Goal: Information Seeking & Learning: Learn about a topic

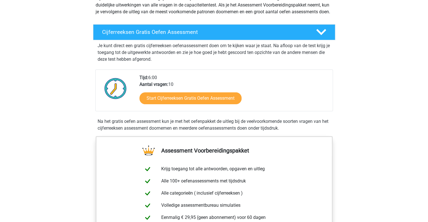
scroll to position [76, 0]
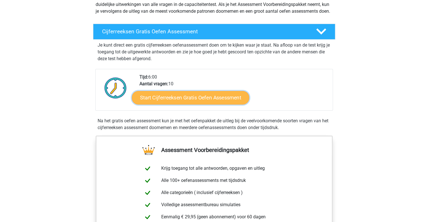
click at [168, 104] on link "Start Cijferreeksen Gratis Oefen Assessment" at bounding box center [190, 98] width 117 height 14
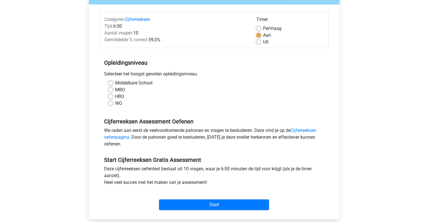
scroll to position [63, 0]
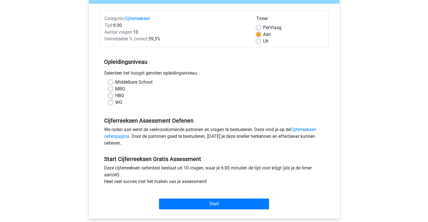
click at [115, 88] on label "MBO" at bounding box center [120, 89] width 10 height 7
click at [111, 88] on input "MBO" at bounding box center [110, 89] width 5 height 6
radio input "true"
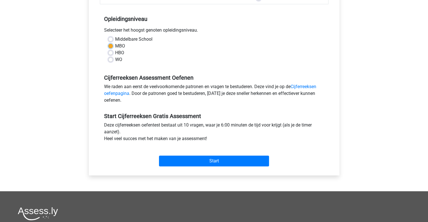
scroll to position [106, 0]
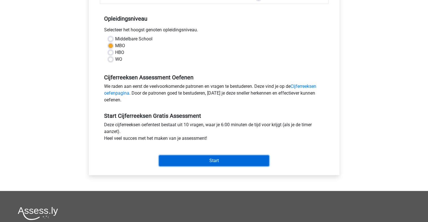
click at [191, 160] on input "Start" at bounding box center [214, 161] width 110 height 11
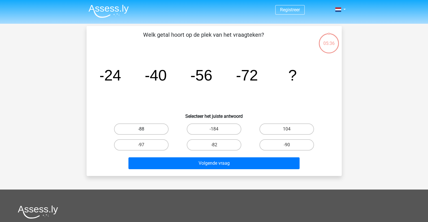
click at [154, 130] on label "-88" at bounding box center [141, 129] width 55 height 11
click at [145, 130] on input "-88" at bounding box center [143, 131] width 4 height 4
radio input "true"
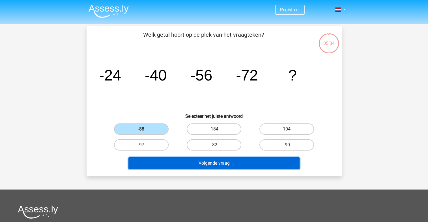
click at [171, 164] on button "Volgende vraag" at bounding box center [213, 164] width 171 height 12
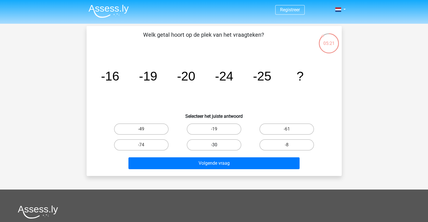
click at [206, 146] on label "-30" at bounding box center [214, 144] width 55 height 11
click at [214, 146] on input "-30" at bounding box center [216, 147] width 4 height 4
radio input "true"
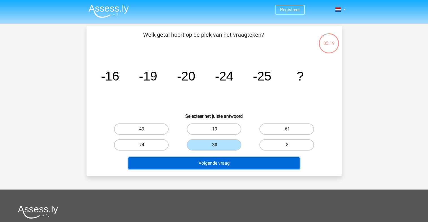
click at [214, 168] on button "Volgende vraag" at bounding box center [213, 164] width 171 height 12
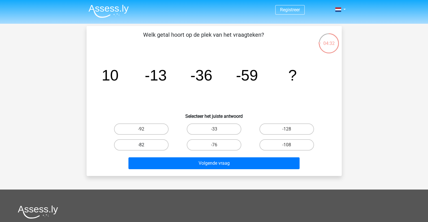
click at [151, 148] on label "-82" at bounding box center [141, 144] width 55 height 11
click at [145, 148] on input "-82" at bounding box center [143, 147] width 4 height 4
radio input "true"
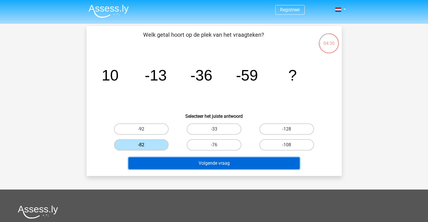
click at [169, 164] on button "Volgende vraag" at bounding box center [213, 164] width 171 height 12
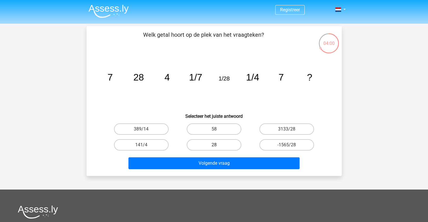
click at [224, 143] on label "28" at bounding box center [214, 144] width 55 height 11
click at [218, 145] on input "28" at bounding box center [216, 147] width 4 height 4
radio input "true"
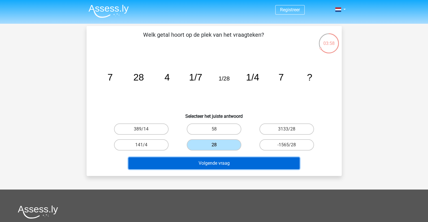
click at [230, 163] on button "Volgende vraag" at bounding box center [213, 164] width 171 height 12
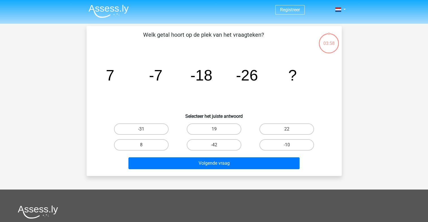
scroll to position [26, 0]
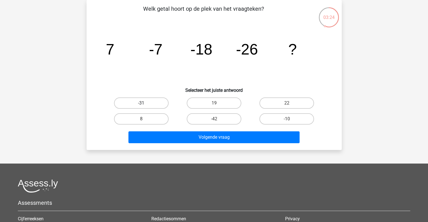
click at [141, 102] on label "-31" at bounding box center [141, 103] width 55 height 11
click at [141, 103] on input "-31" at bounding box center [143, 105] width 4 height 4
radio input "true"
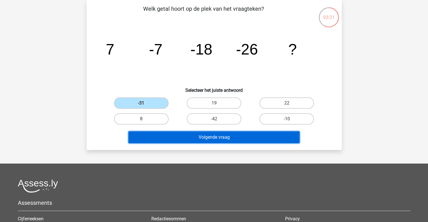
click at [186, 139] on button "Volgende vraag" at bounding box center [213, 138] width 171 height 12
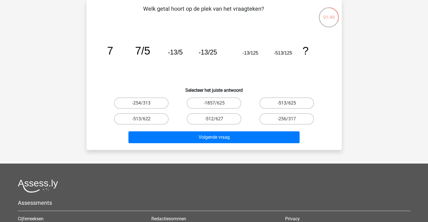
click at [267, 101] on label "-513/625" at bounding box center [286, 103] width 55 height 11
click at [287, 103] on input "-513/625" at bounding box center [289, 105] width 4 height 4
radio input "true"
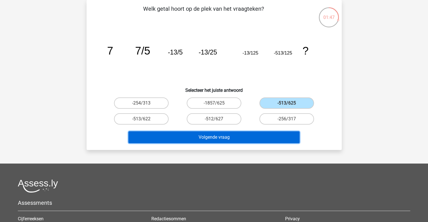
click at [247, 135] on button "Volgende vraag" at bounding box center [213, 138] width 171 height 12
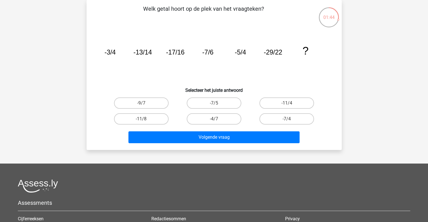
scroll to position [0, 0]
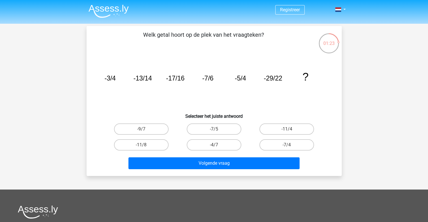
click at [259, 93] on icon "image/svg+xml -3/4 -13/14 -17/16 -7/6 -5/4 -29/22 ?" at bounding box center [214, 80] width 228 height 57
click at [204, 126] on label "-7/5" at bounding box center [214, 129] width 55 height 11
click at [214, 129] on input "-7/5" at bounding box center [216, 131] width 4 height 4
radio input "true"
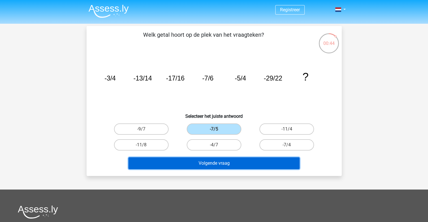
click at [202, 164] on button "Volgende vraag" at bounding box center [213, 164] width 171 height 12
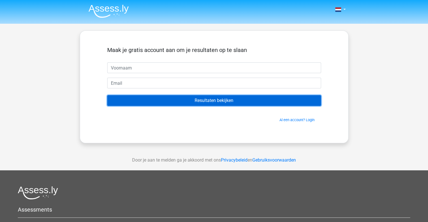
click at [198, 105] on input "Resultaten bekijken" at bounding box center [214, 100] width 214 height 11
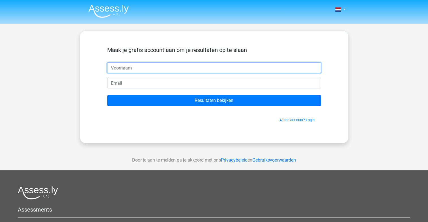
click at [169, 70] on input "text" at bounding box center [214, 68] width 214 height 11
type input "[PERSON_NAME]"
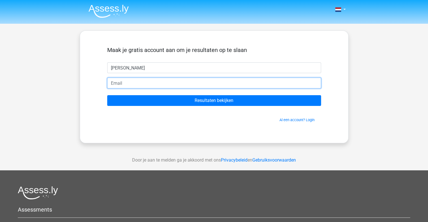
click at [149, 84] on input "email" at bounding box center [214, 83] width 214 height 11
type input "tessiedemeulder@gmail.com"
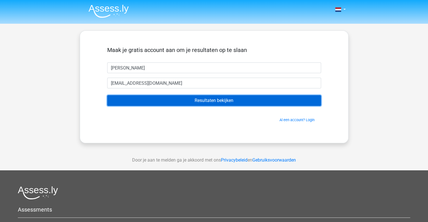
click at [162, 98] on input "Resultaten bekijken" at bounding box center [214, 100] width 214 height 11
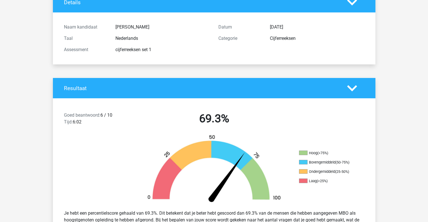
scroll to position [45, 0]
